Goal: Book appointment/travel/reservation

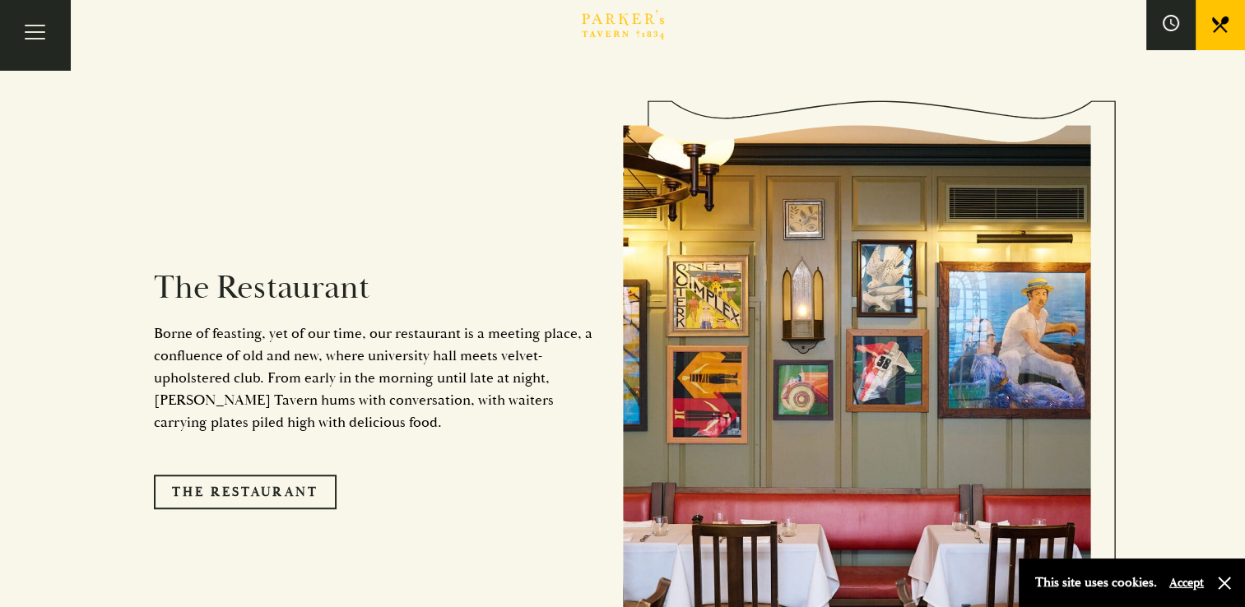
scroll to position [1250, 0]
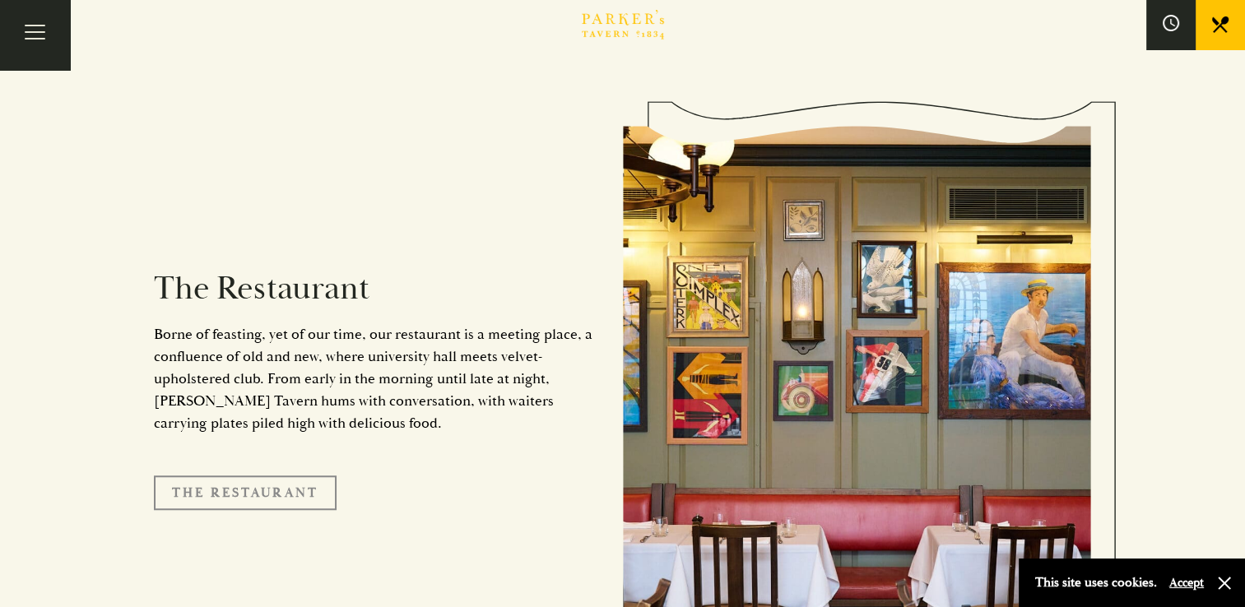
click at [246, 476] on link "The Restaurant" at bounding box center [245, 493] width 183 height 35
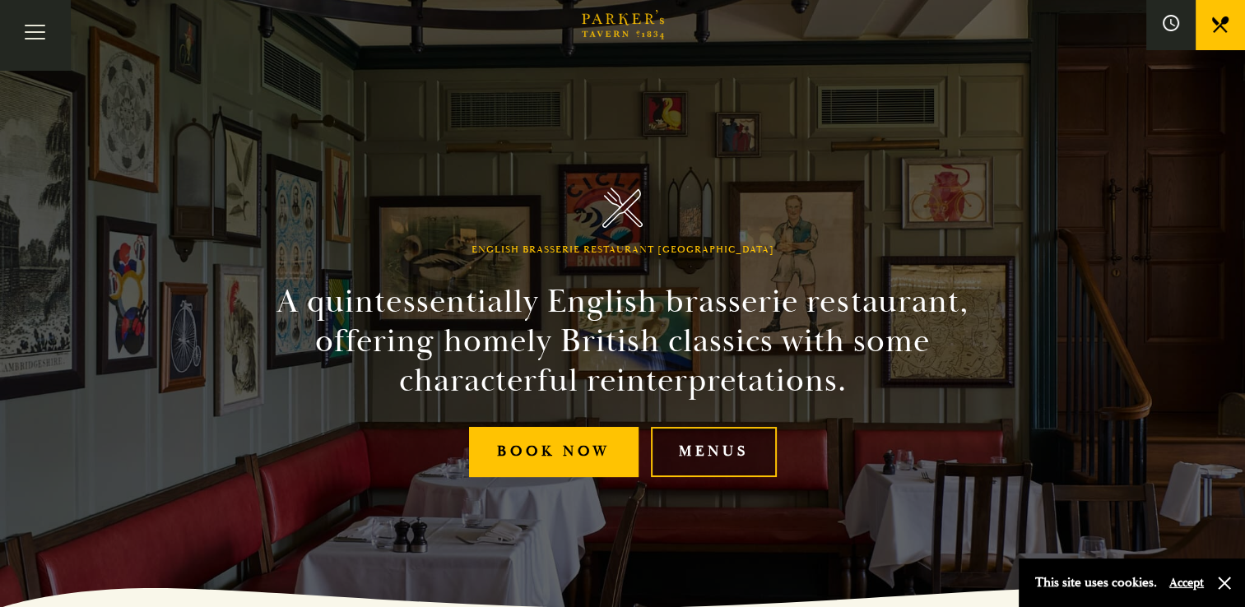
click at [710, 453] on link "Menus" at bounding box center [714, 452] width 126 height 50
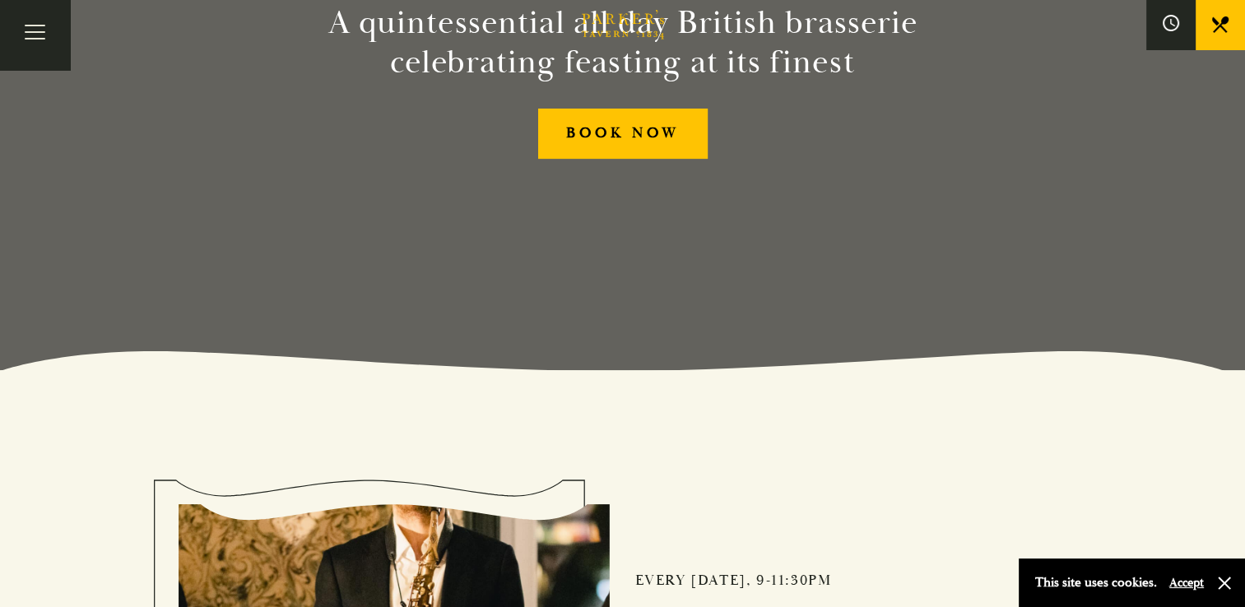
scroll to position [235, 0]
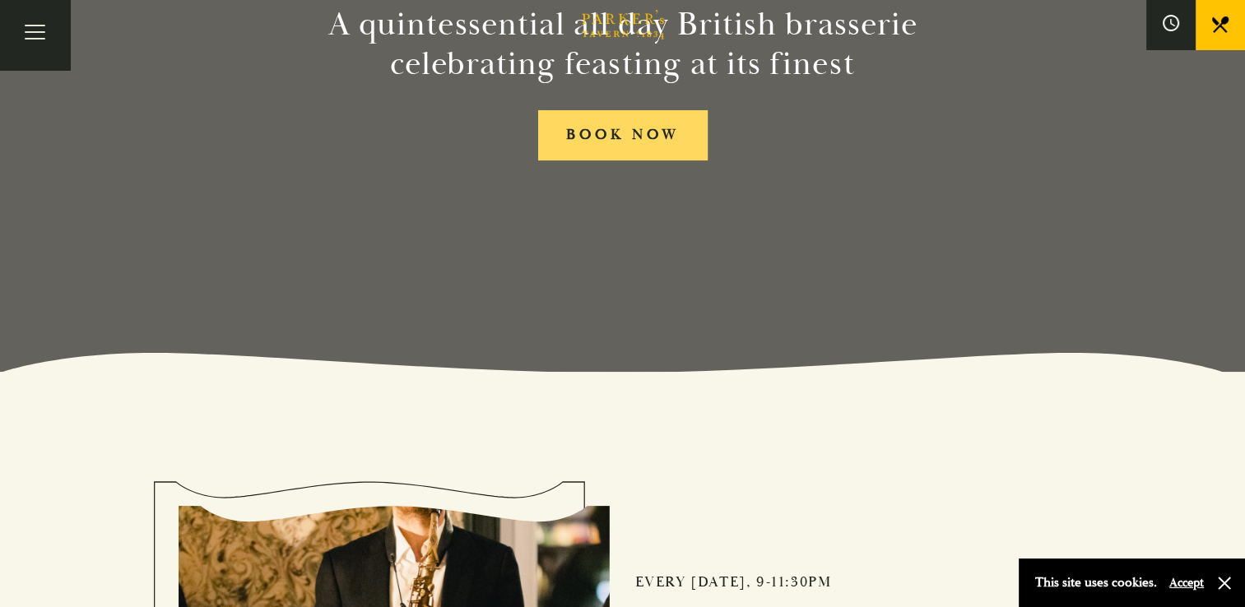
click at [640, 129] on link "BOOK NOW" at bounding box center [623, 135] width 170 height 50
